Goal: Navigation & Orientation: Find specific page/section

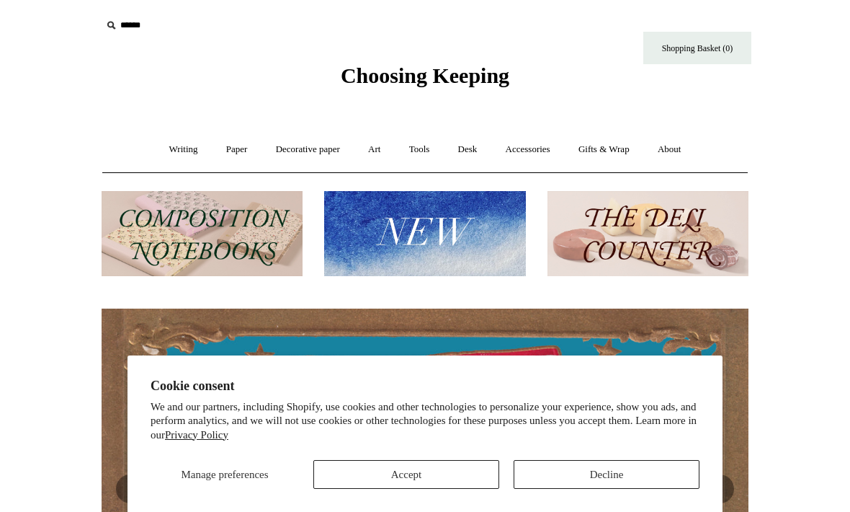
scroll to position [18, 0]
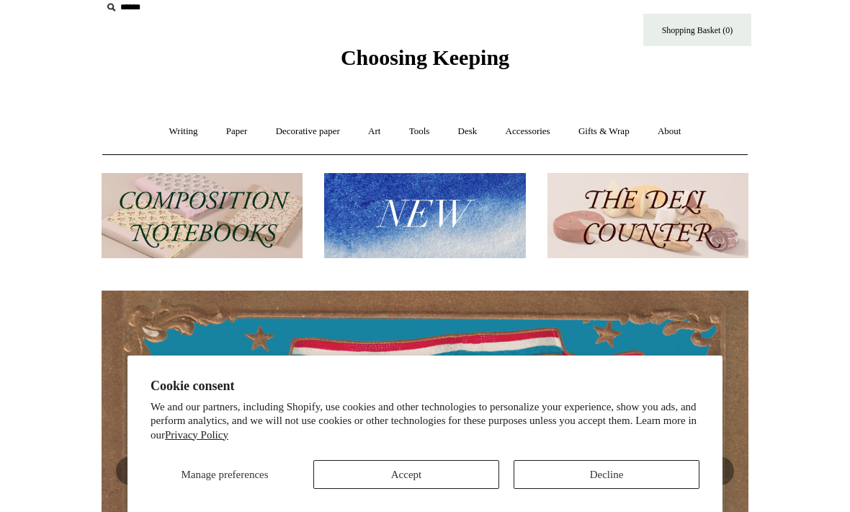
click at [451, 476] on button "Accept" at bounding box center [406, 474] width 186 height 29
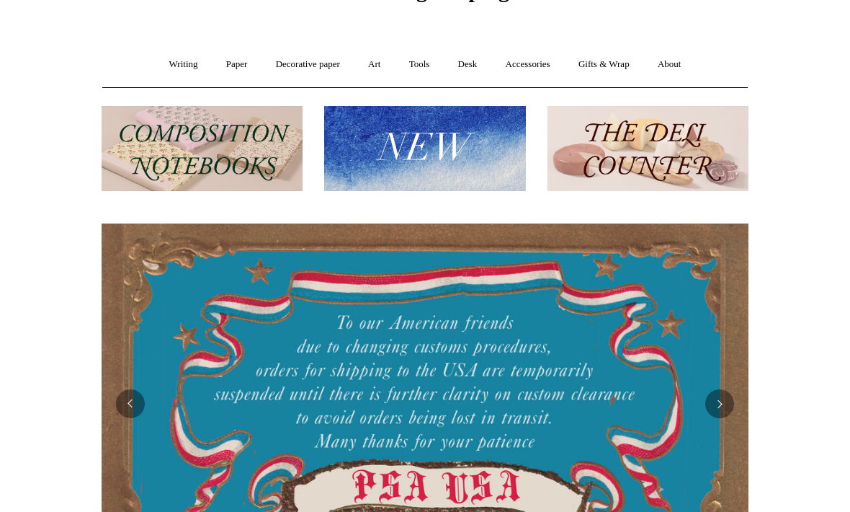
scroll to position [74, 0]
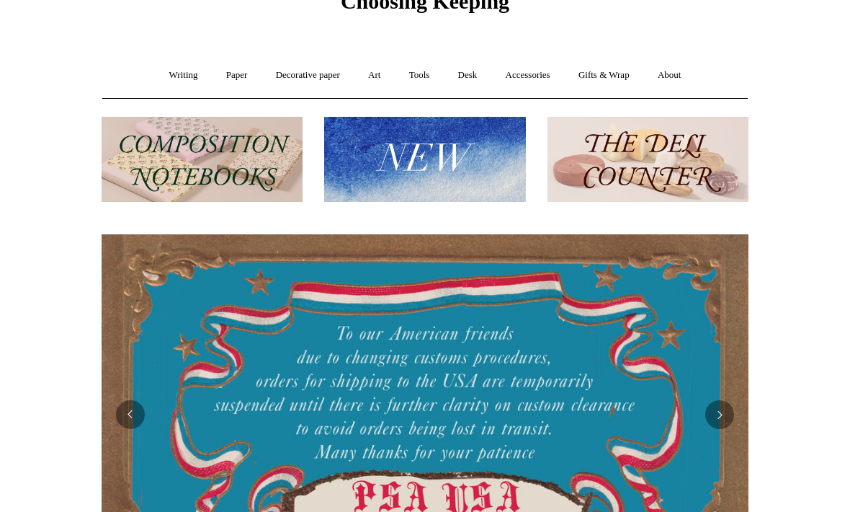
click at [526, 84] on link "Accessories +" at bounding box center [528, 76] width 71 height 38
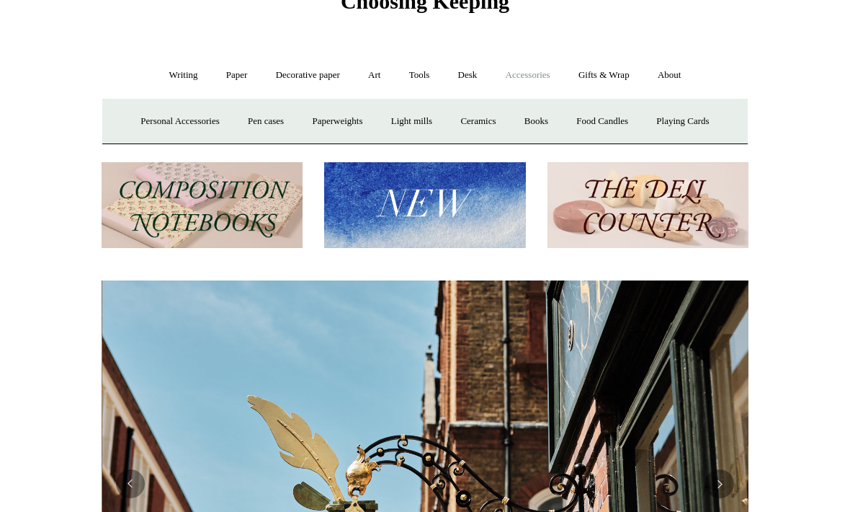
scroll to position [0, 647]
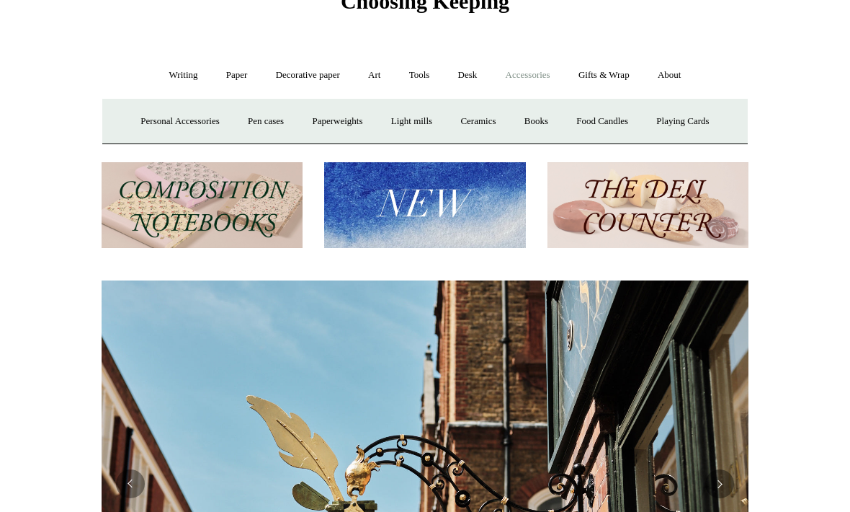
click at [179, 118] on link "Personal Accessories +" at bounding box center [180, 121] width 104 height 38
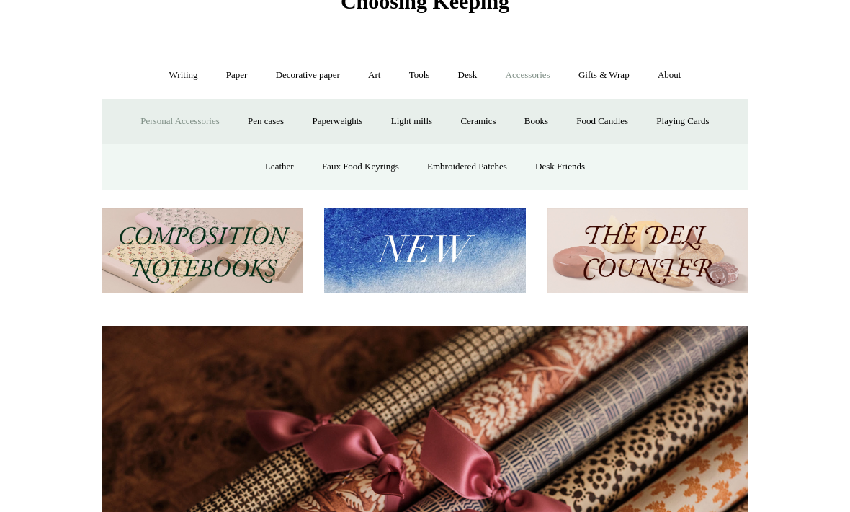
scroll to position [0, 1294]
click at [574, 164] on link "Desk Friends" at bounding box center [560, 167] width 76 height 38
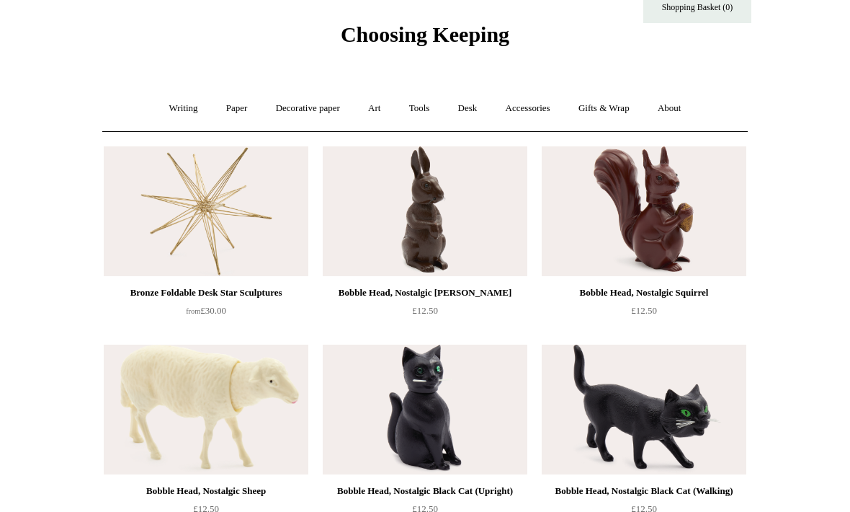
scroll to position [45, 0]
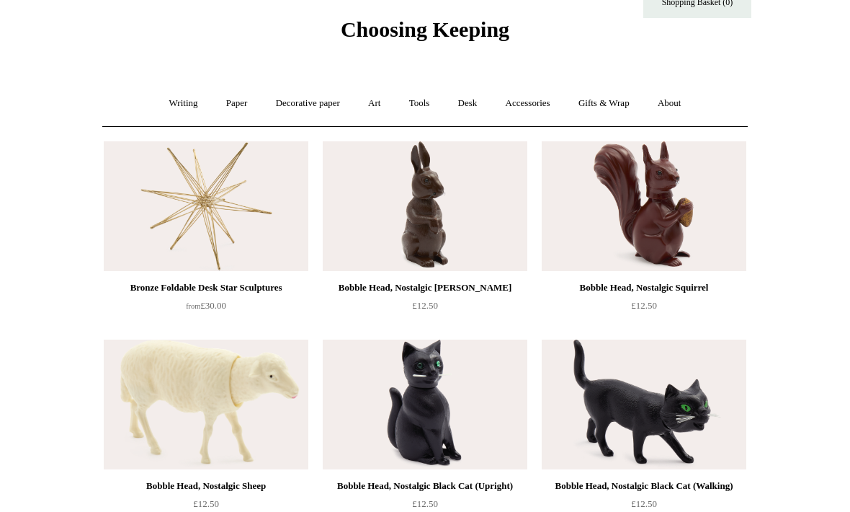
click at [168, 88] on link "Writing +" at bounding box center [183, 104] width 55 height 38
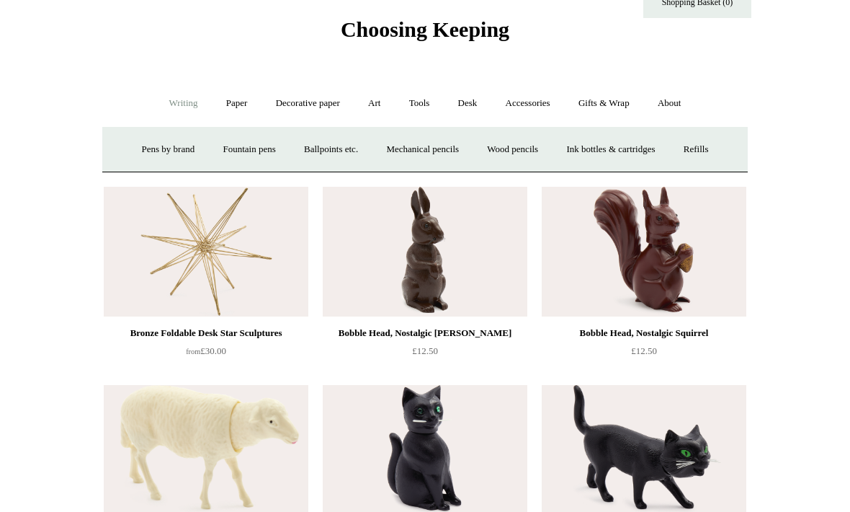
click at [333, 146] on link "Ballpoints etc. +" at bounding box center [331, 149] width 80 height 38
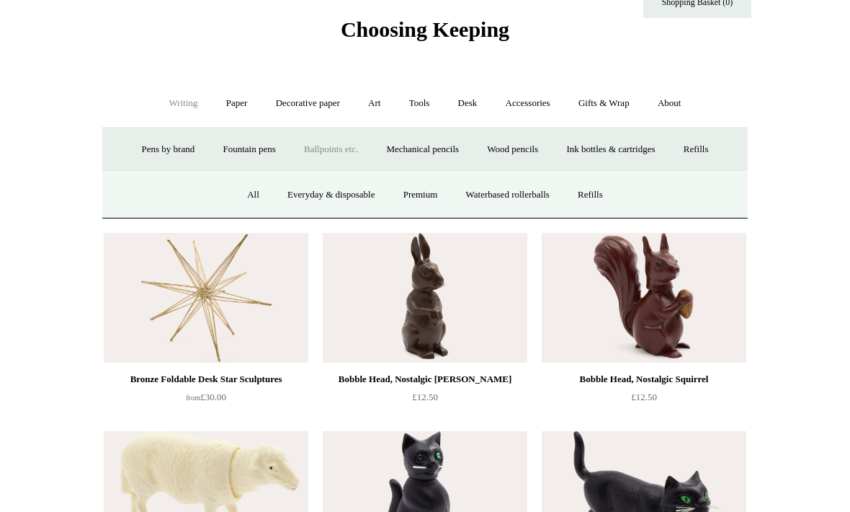
click at [259, 191] on link "All" at bounding box center [253, 195] width 38 height 38
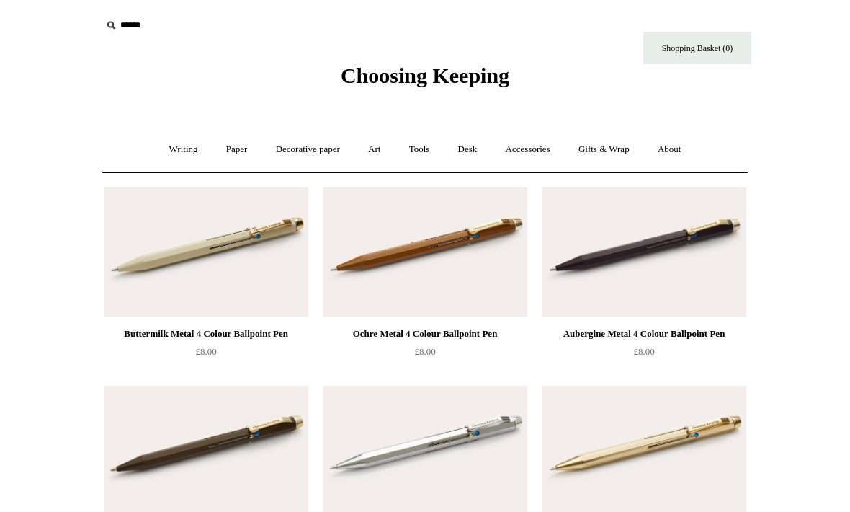
click at [533, 146] on link "Accessories +" at bounding box center [528, 149] width 71 height 38
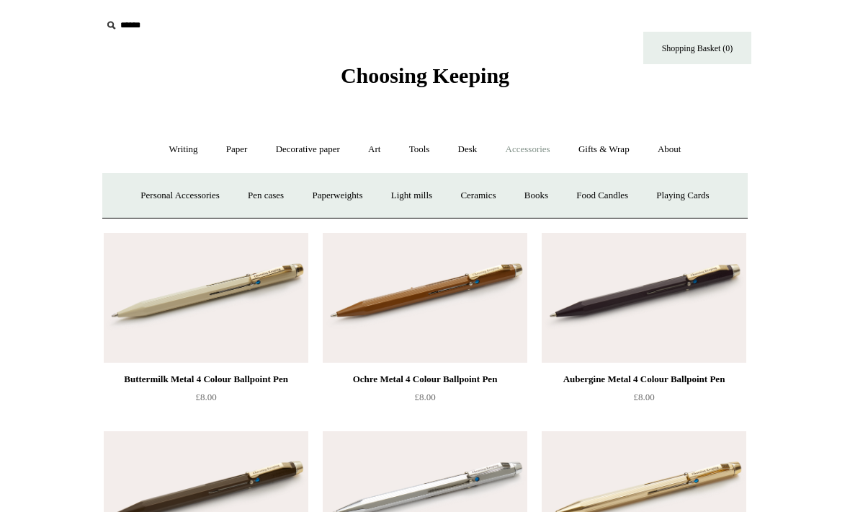
click at [528, 154] on link "Accessories -" at bounding box center [528, 149] width 71 height 38
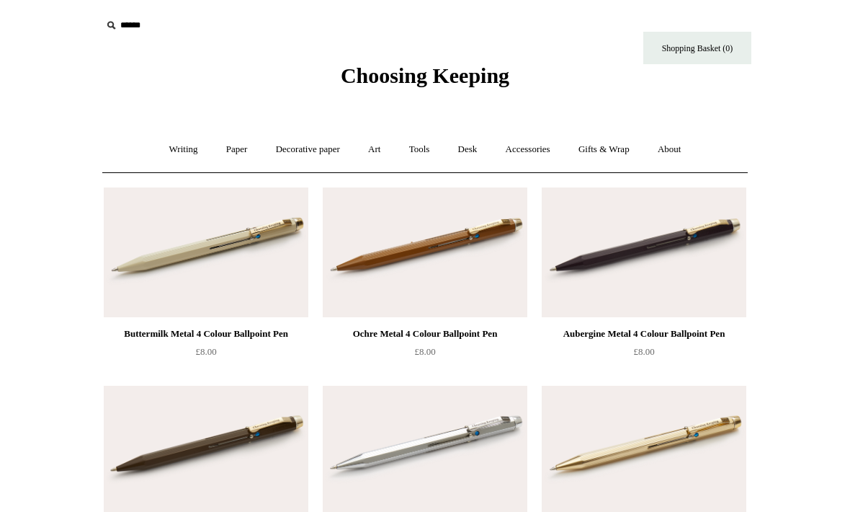
click at [537, 150] on link "Accessories +" at bounding box center [528, 149] width 71 height 38
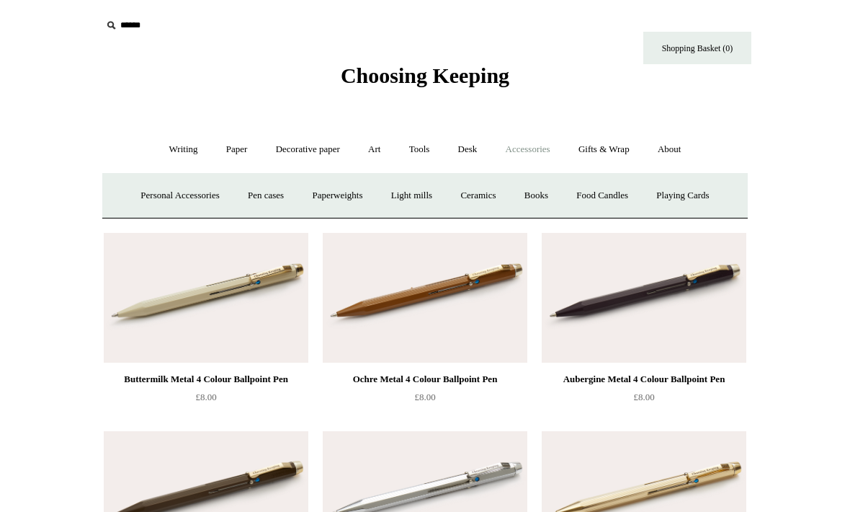
click at [478, 197] on link "Ceramics +" at bounding box center [478, 196] width 61 height 38
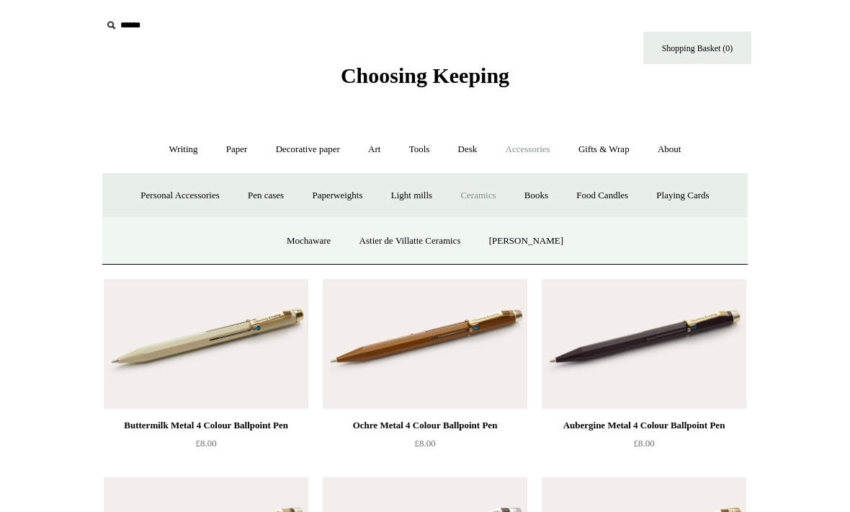
click at [486, 204] on link "Ceramics -" at bounding box center [478, 196] width 61 height 38
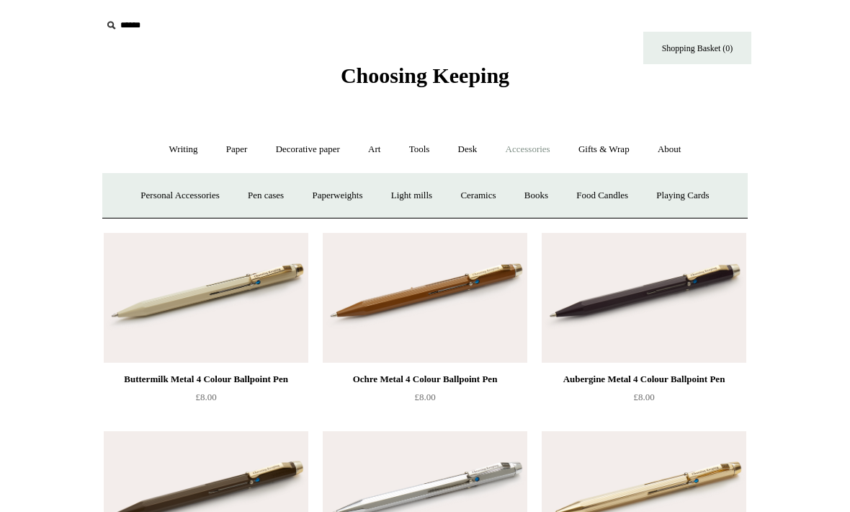
click at [476, 197] on link "Ceramics +" at bounding box center [478, 196] width 61 height 38
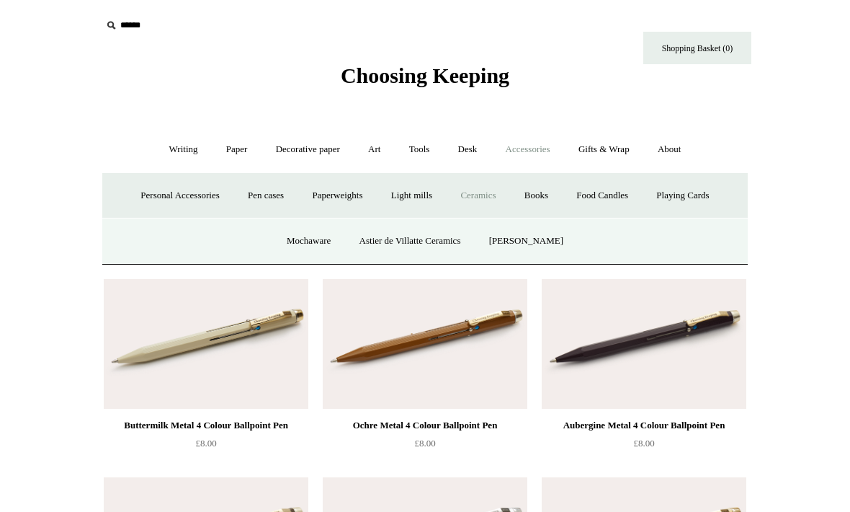
click at [520, 247] on link "[PERSON_NAME]" at bounding box center [526, 241] width 100 height 38
